Goal: Information Seeking & Learning: Compare options

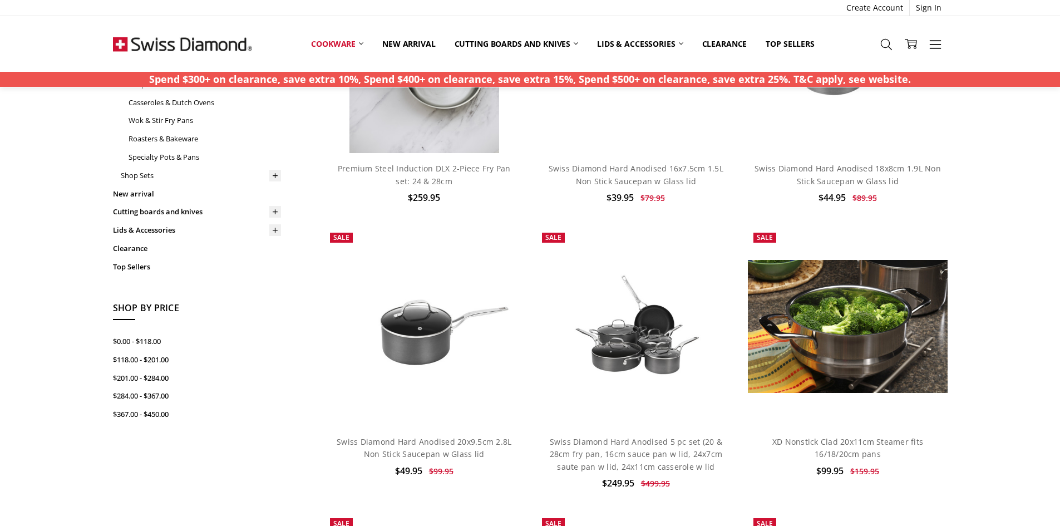
scroll to position [278, 0]
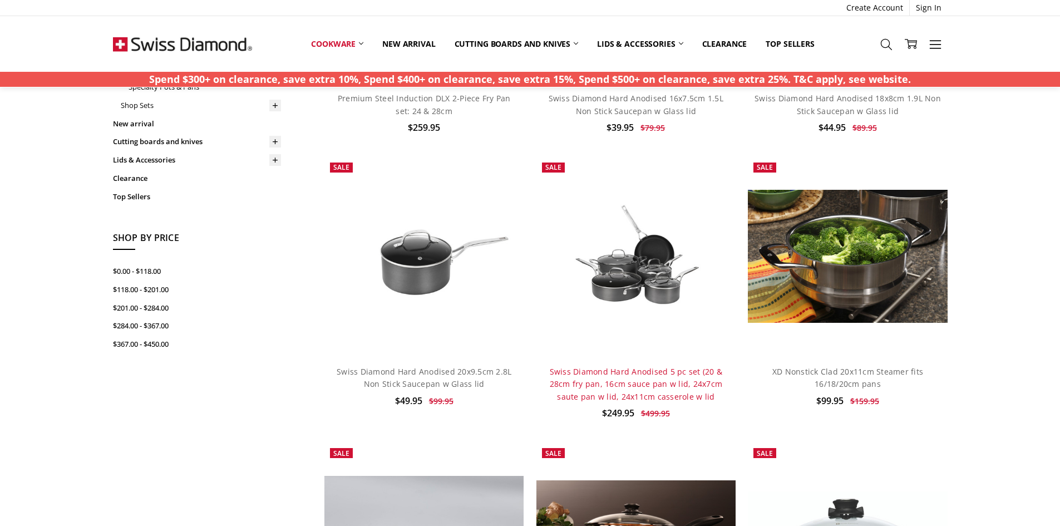
click at [608, 392] on link "Swiss Diamond Hard Anodised 5 pc set (20 & 28cm fry pan, 16cm sauce pan w lid, …" at bounding box center [636, 384] width 173 height 36
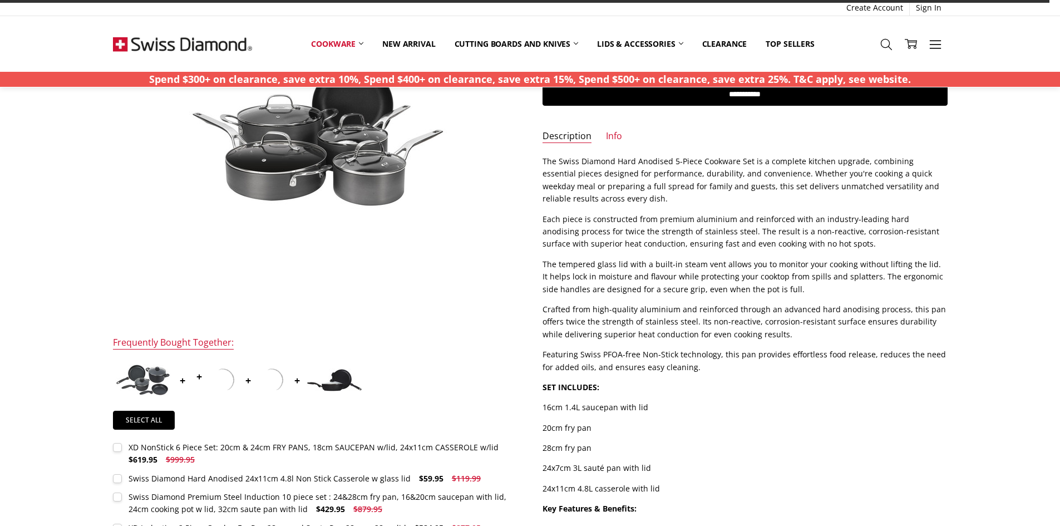
scroll to position [223, 0]
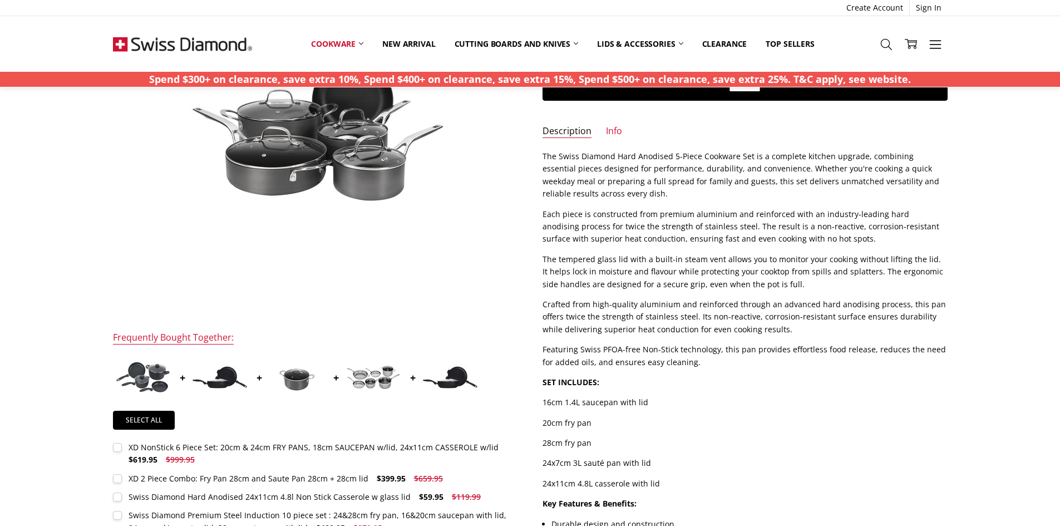
click at [361, 382] on img at bounding box center [374, 377] width 56 height 25
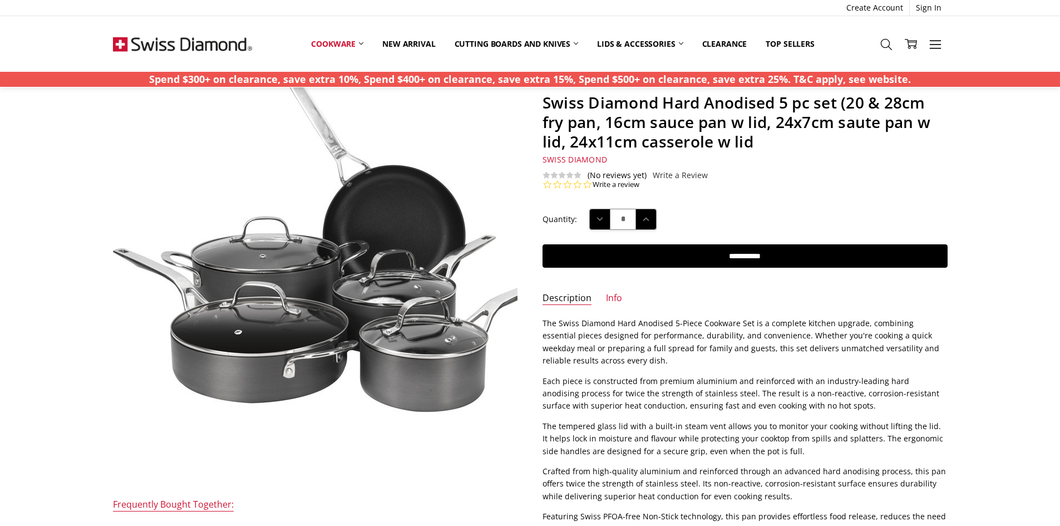
scroll to position [0, 0]
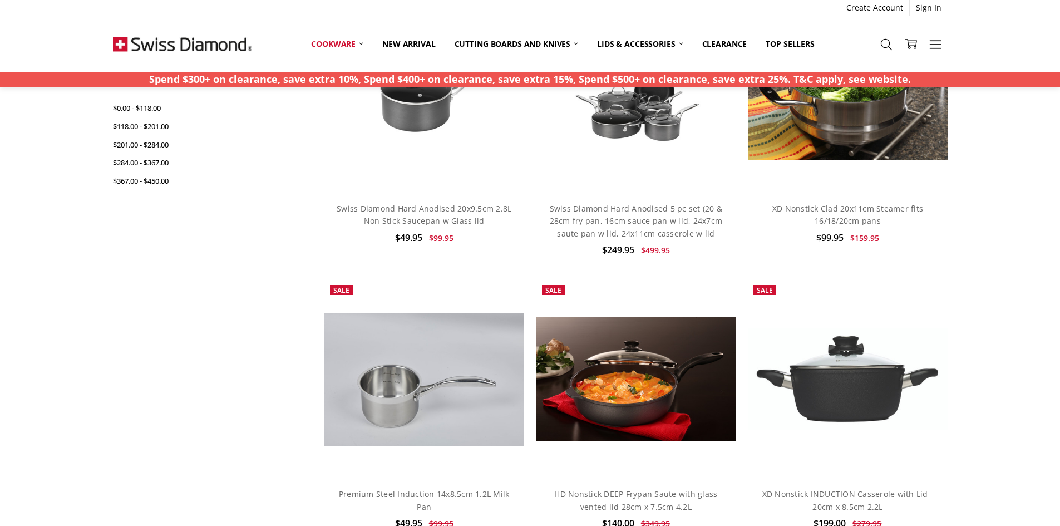
scroll to position [386, 0]
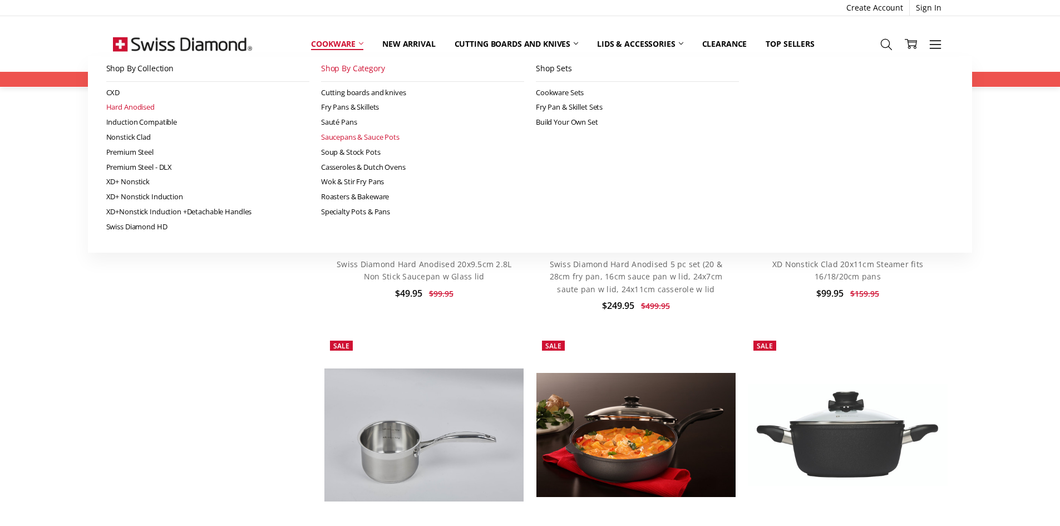
click at [149, 106] on link "Hard Anodised" at bounding box center [207, 107] width 203 height 15
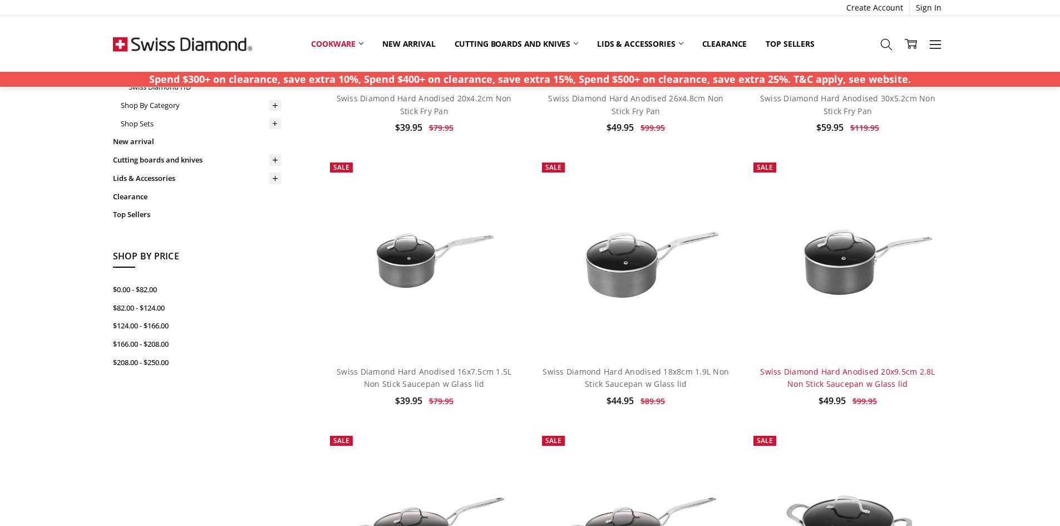
scroll to position [223, 0]
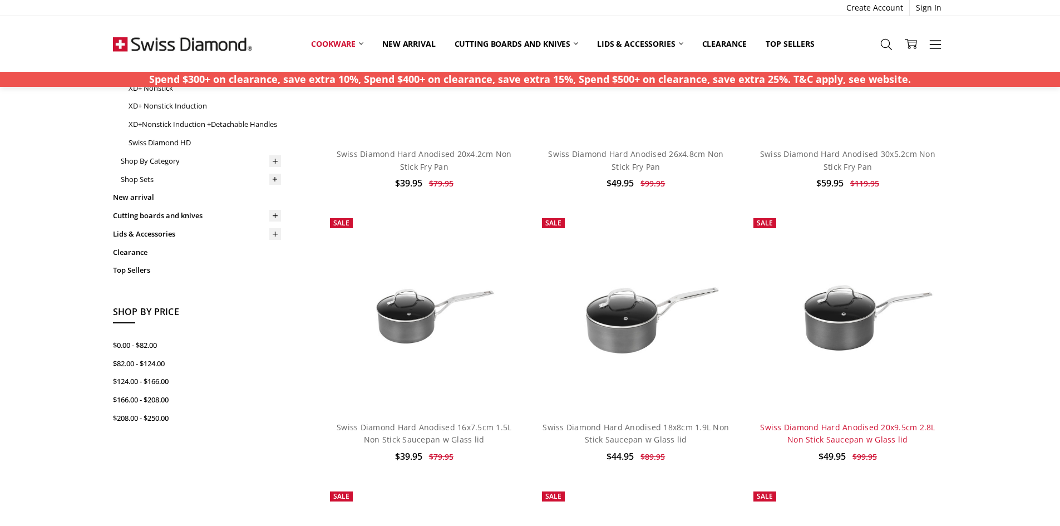
click at [835, 435] on link "Swiss Diamond Hard Anodised 20x9.5cm 2.8L Non Stick Saucepan w Glass lid" at bounding box center [847, 433] width 175 height 23
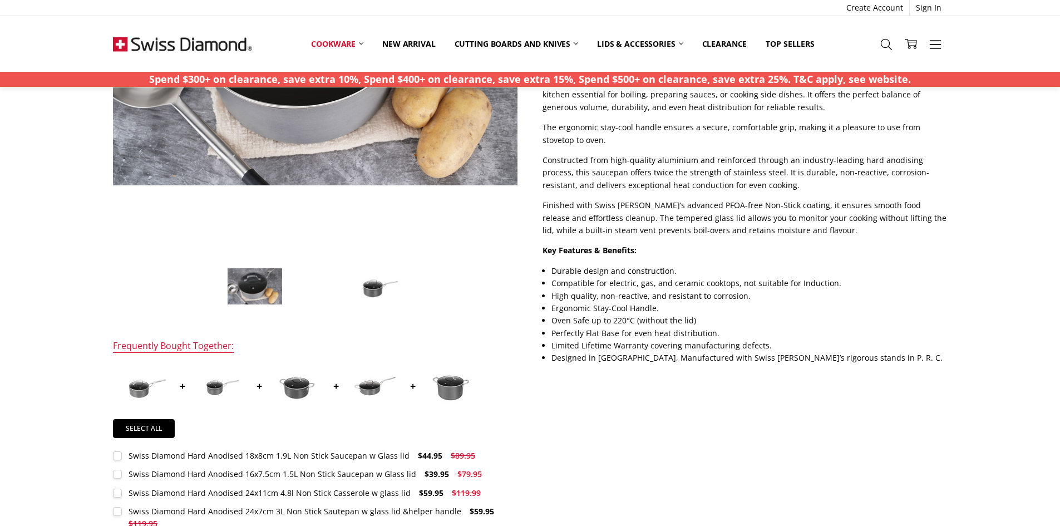
scroll to position [278, 0]
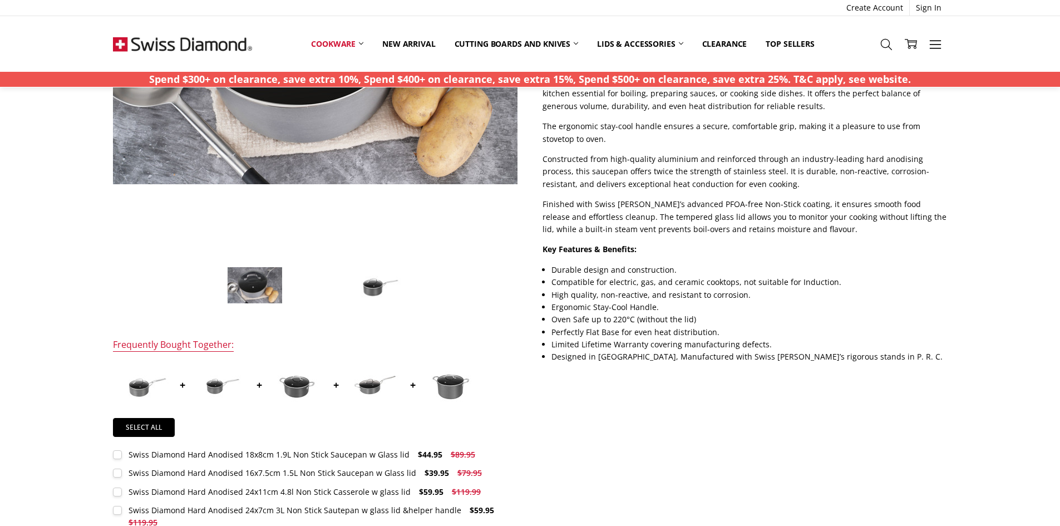
click at [381, 287] on img at bounding box center [375, 286] width 56 height 38
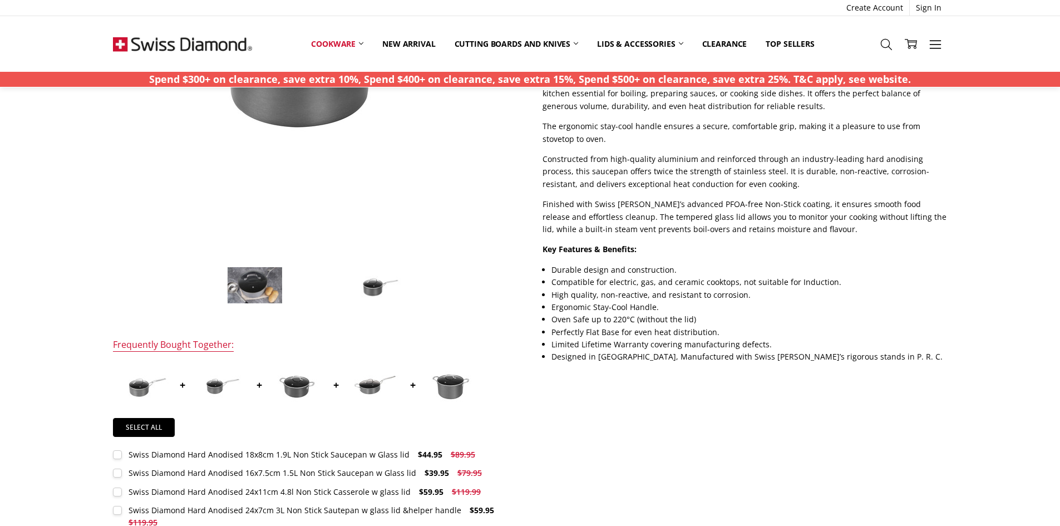
click at [455, 384] on img at bounding box center [450, 384] width 56 height 37
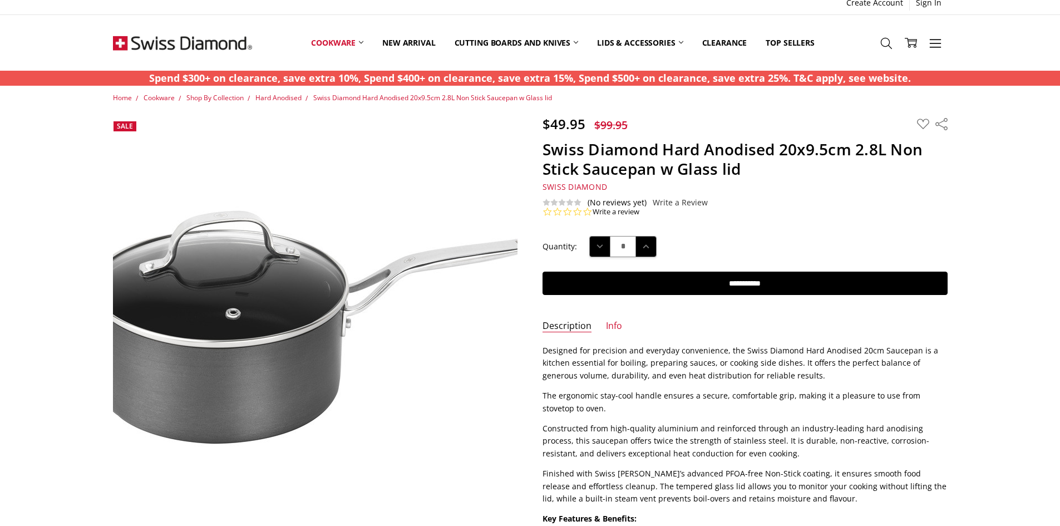
scroll to position [0, 0]
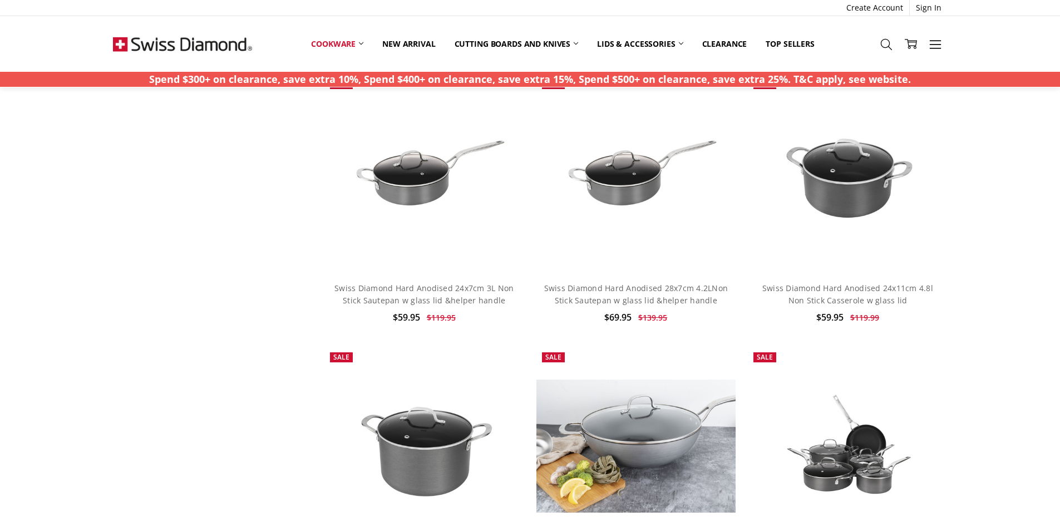
scroll to position [775, 0]
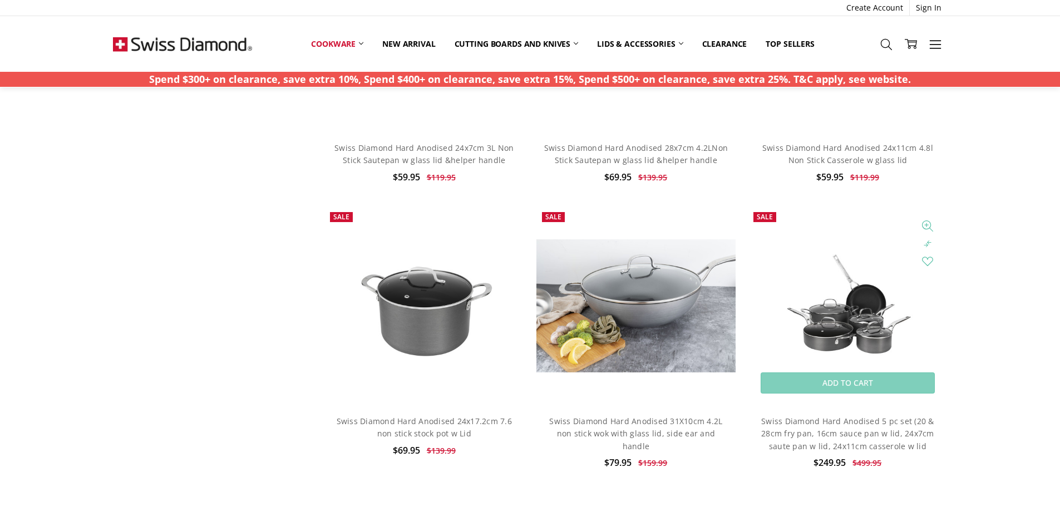
click at [847, 326] on img at bounding box center [847, 306] width 199 height 135
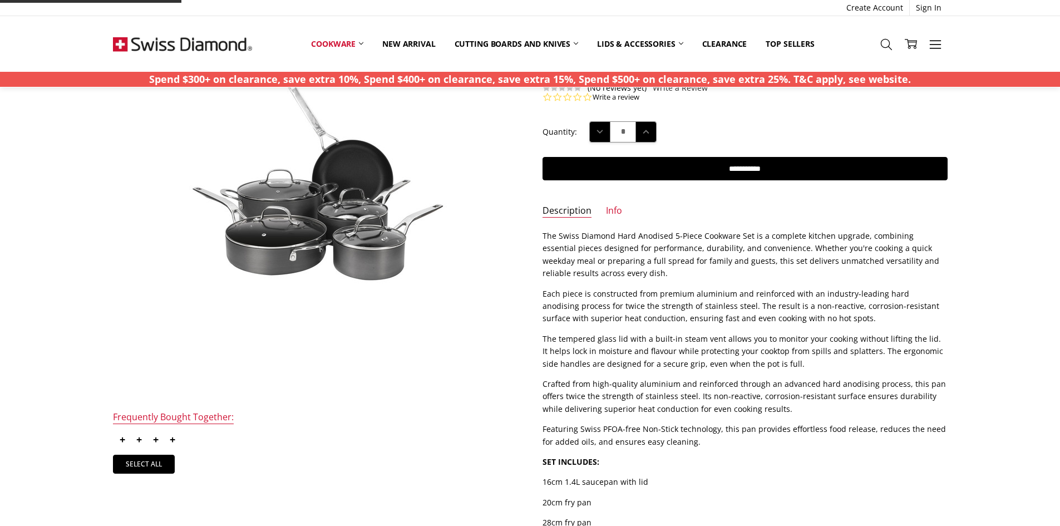
scroll to position [223, 0]
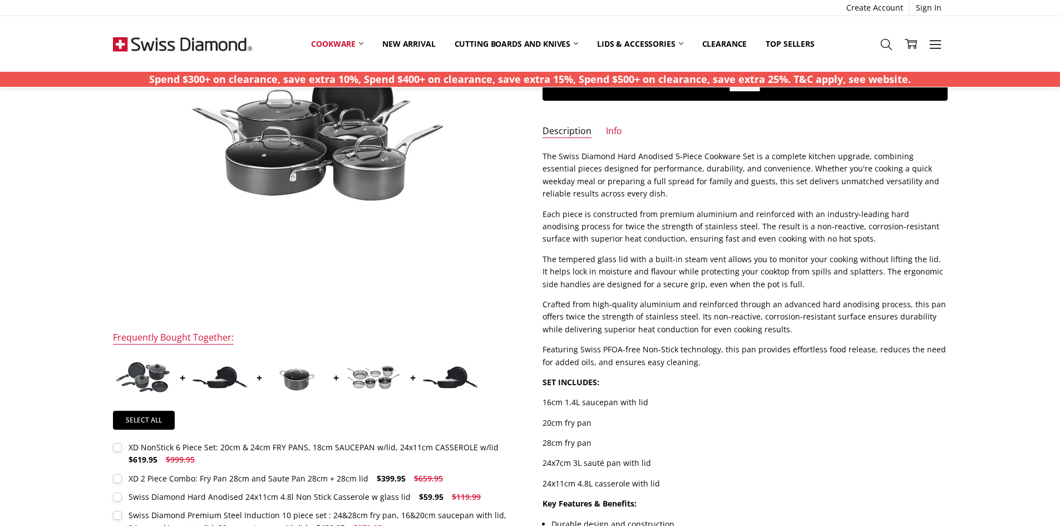
click at [219, 381] on img at bounding box center [220, 377] width 56 height 23
click at [217, 380] on img at bounding box center [220, 377] width 56 height 23
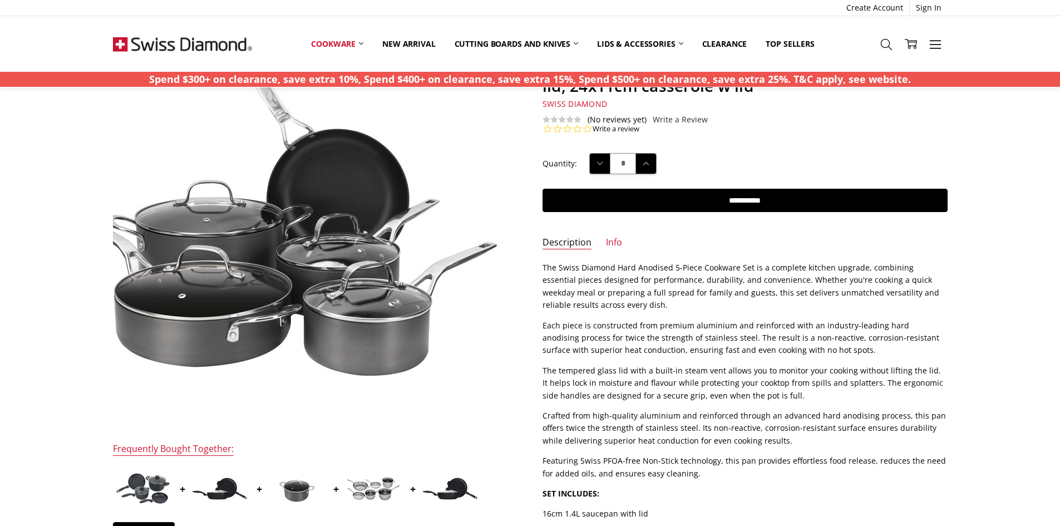
scroll to position [167, 0]
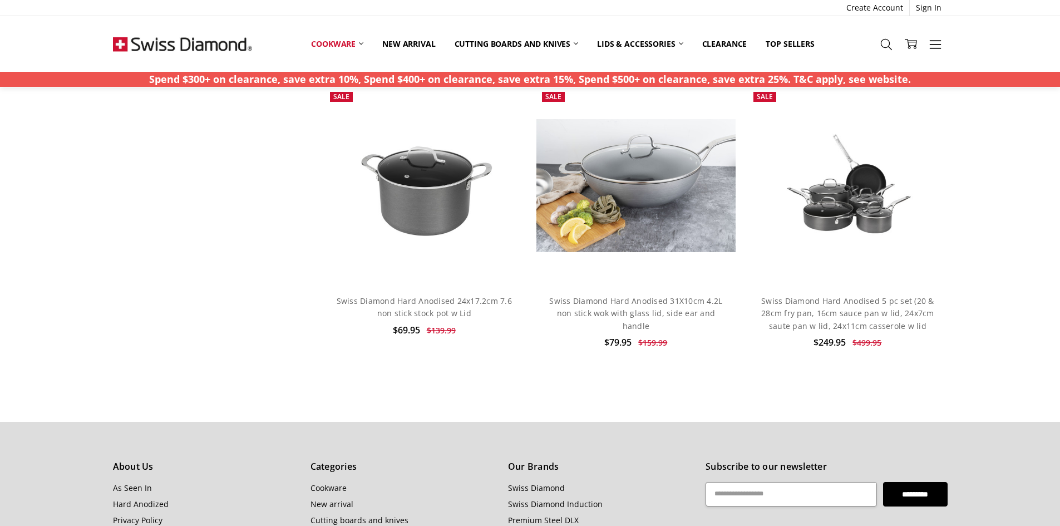
scroll to position [887, 0]
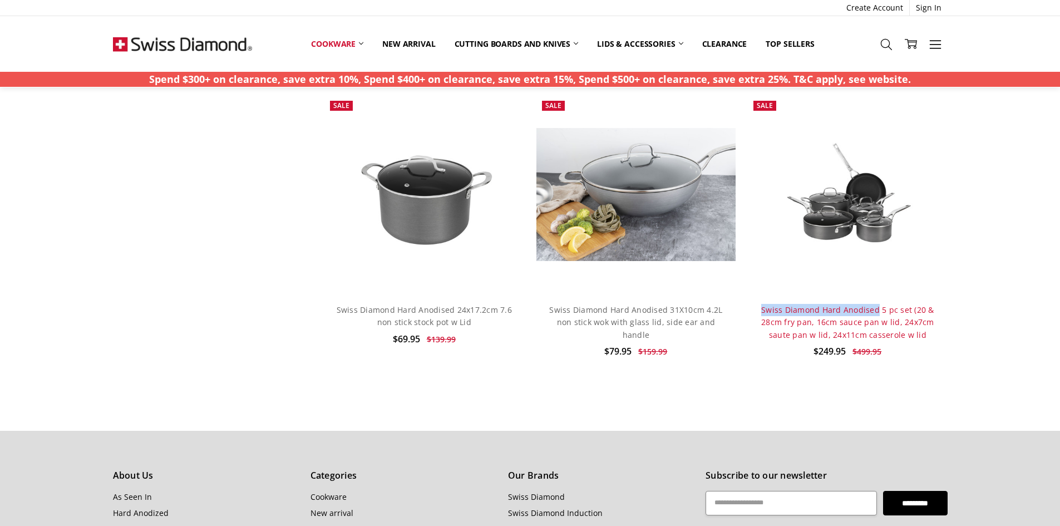
drag, startPoint x: 763, startPoint y: 308, endPoint x: 868, endPoint y: 309, distance: 105.8
click at [878, 311] on h4 "Swiss Diamond Hard Anodised 5 pc set (20 & 28cm fry pan, 16cm sauce pan w lid, …" at bounding box center [847, 322] width 187 height 37
copy link "Swiss Diamond Hard Anodised"
